Goal: Task Accomplishment & Management: Use online tool/utility

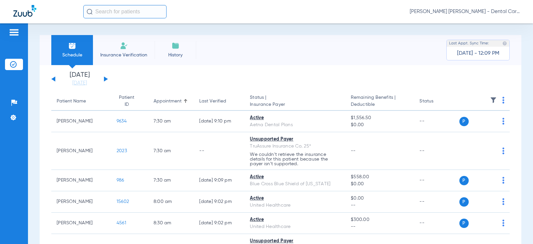
click at [105, 77] on button at bounding box center [106, 78] width 4 height 5
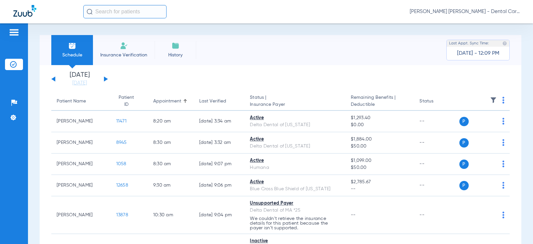
click at [105, 77] on button at bounding box center [106, 78] width 4 height 5
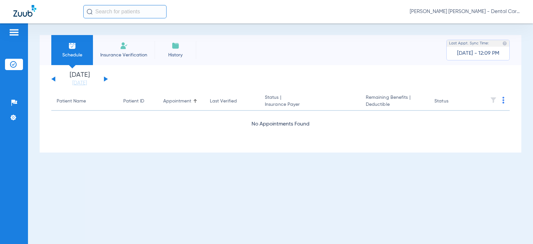
click at [105, 77] on button at bounding box center [106, 78] width 4 height 5
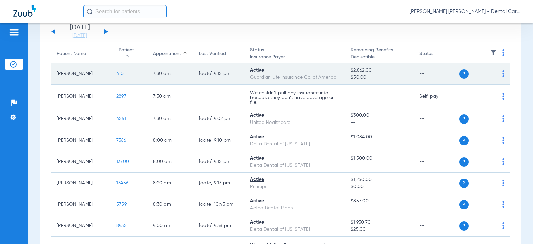
scroll to position [67, 0]
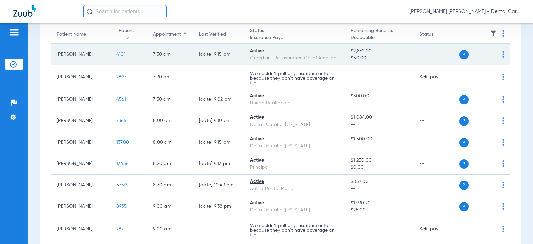
click at [116, 53] on span "4101" at bounding box center [120, 54] width 9 height 5
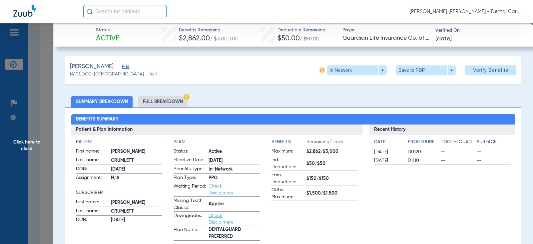
click at [171, 98] on li "Full Breakdown" at bounding box center [162, 102] width 49 height 12
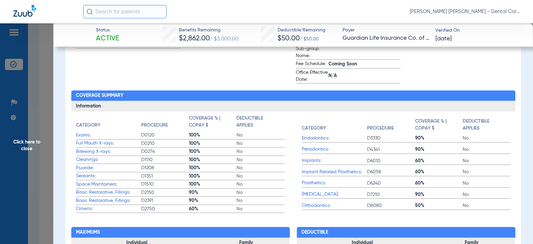
scroll to position [0, 0]
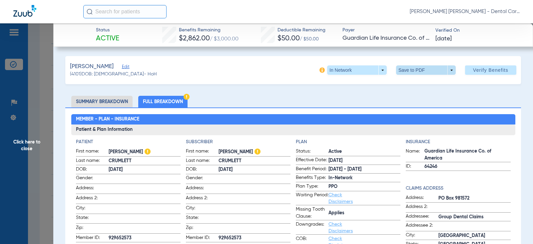
click at [446, 69] on span at bounding box center [426, 69] width 60 height 9
click at [418, 81] on span "Save to PDF" at bounding box center [423, 83] width 26 height 5
